Goal: Find specific page/section: Find specific page/section

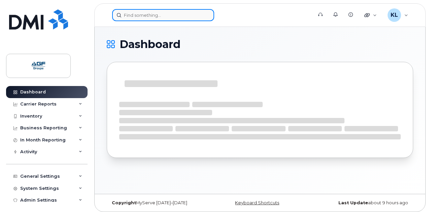
click at [187, 17] on input at bounding box center [163, 15] width 102 height 12
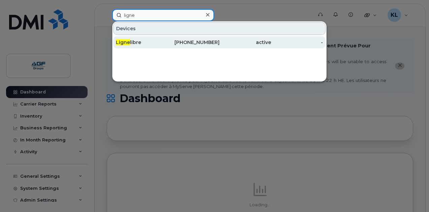
type input "ligne"
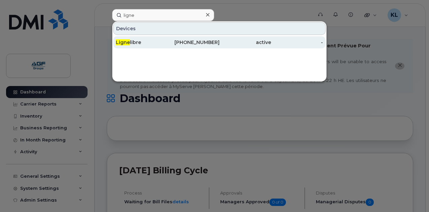
click at [156, 42] on div "Ligne libre" at bounding box center [142, 42] width 52 height 7
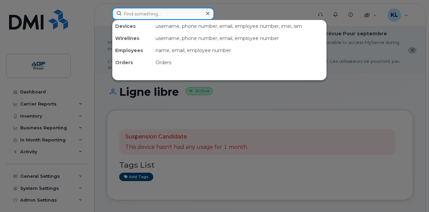
click at [168, 10] on input at bounding box center [163, 14] width 102 height 12
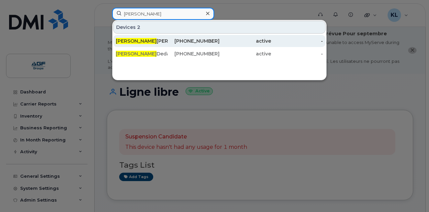
type input "[PERSON_NAME]"
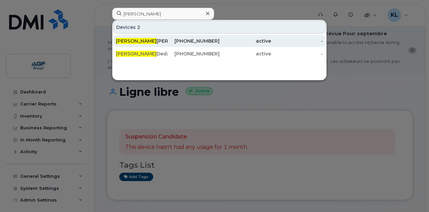
click at [158, 42] on div "[PERSON_NAME]" at bounding box center [142, 41] width 52 height 7
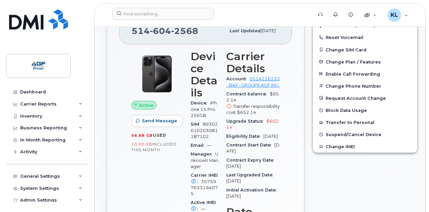
scroll to position [201, 0]
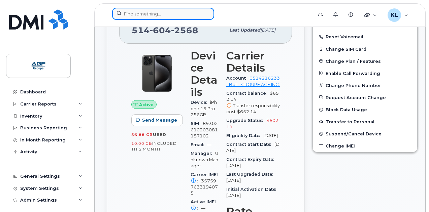
click at [195, 13] on input at bounding box center [163, 14] width 102 height 12
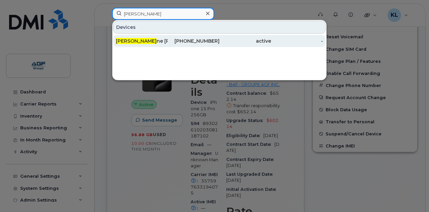
type input "[PERSON_NAME]"
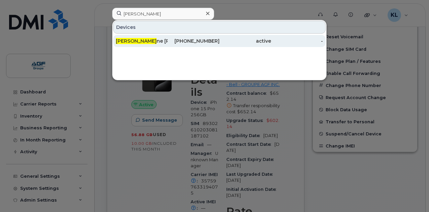
click at [156, 44] on div "[PERSON_NAME] ne [PERSON_NAME]" at bounding box center [142, 41] width 52 height 7
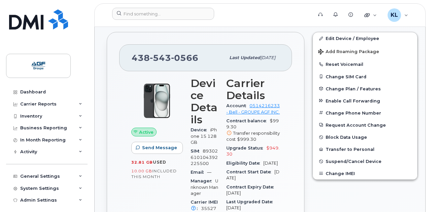
scroll to position [173, 0]
